Goal: Task Accomplishment & Management: Use online tool/utility

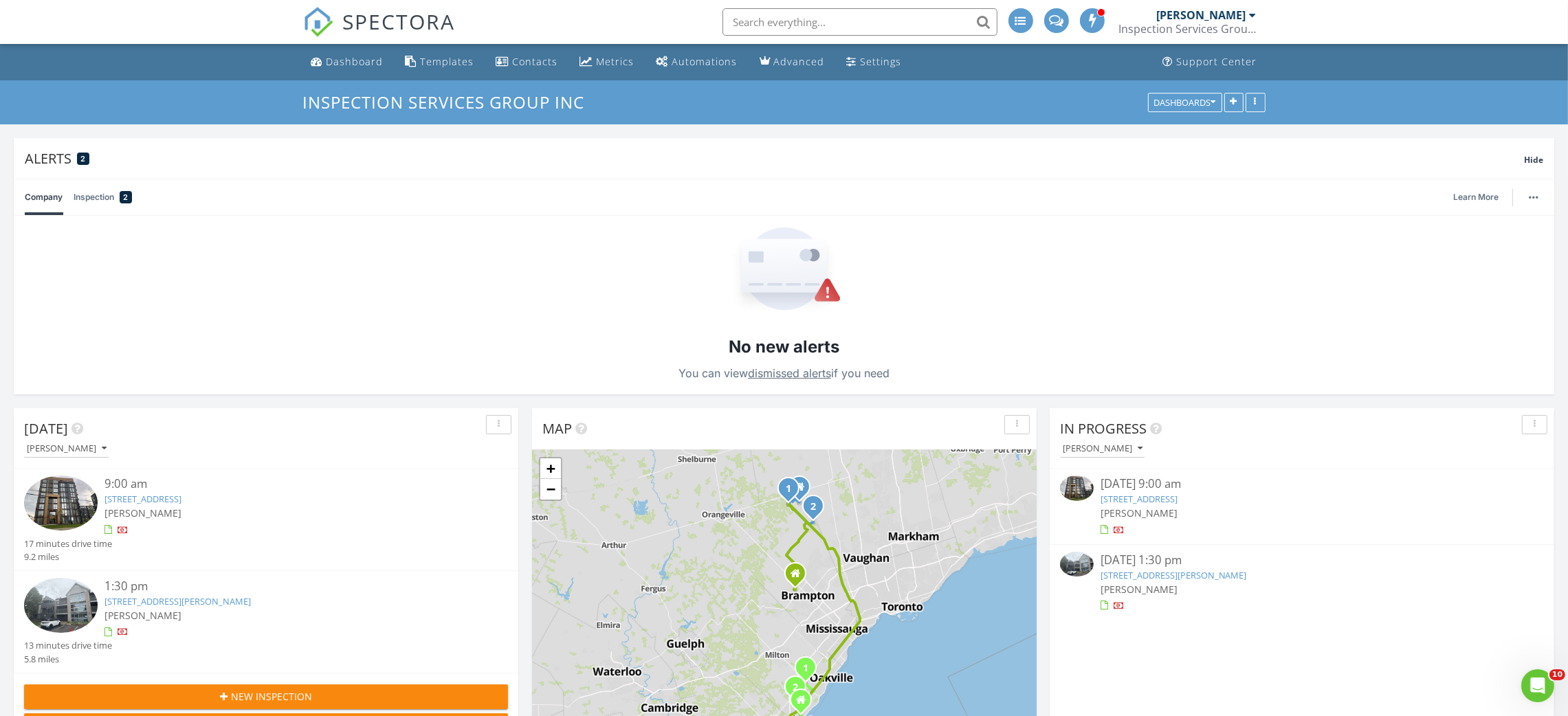
click at [1199, 577] on link "2030 Cleaver Ave 124, Burlington, ON L7M 4C3" at bounding box center [1173, 575] width 146 height 12
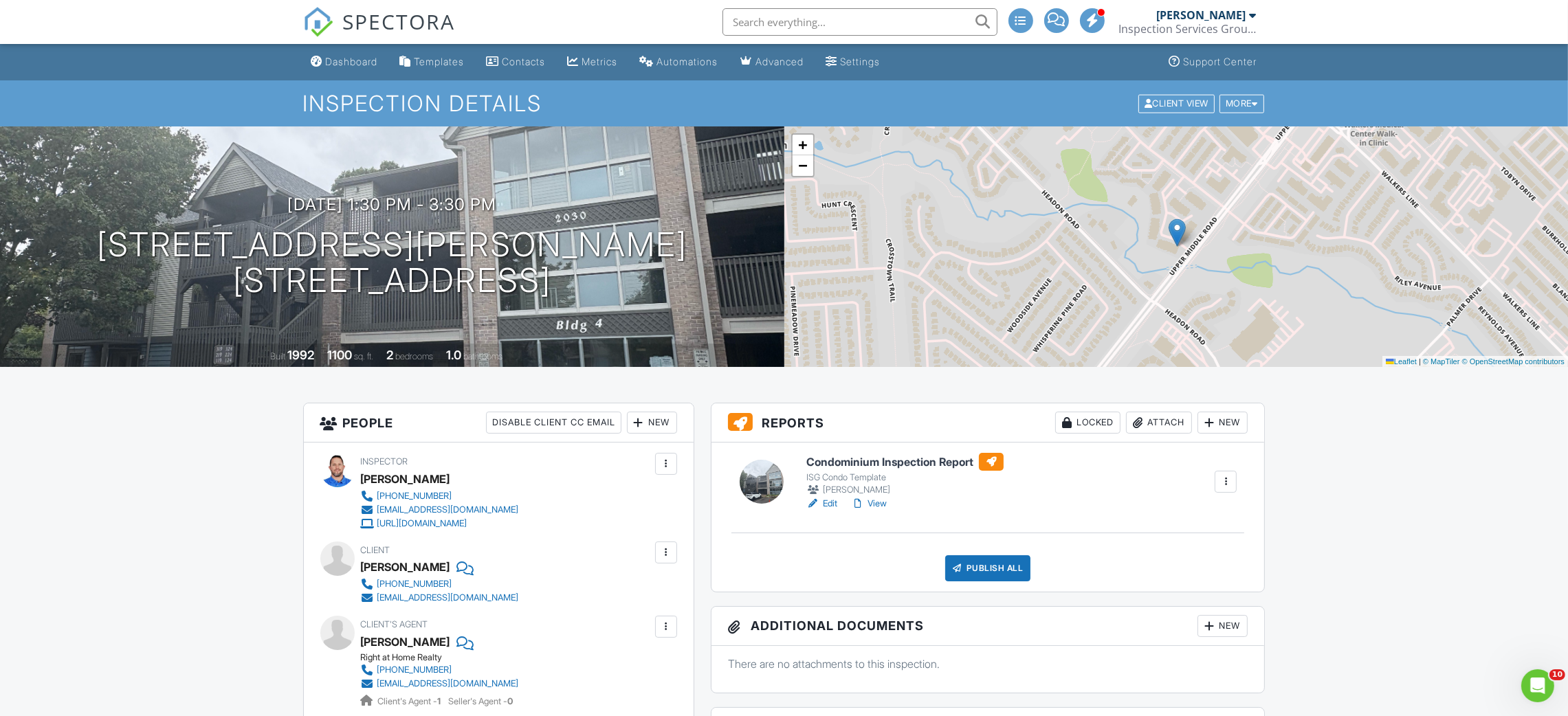
click at [906, 460] on h6 "Condominium Inspection Report" at bounding box center [905, 461] width 198 height 18
